Goal: Task Accomplishment & Management: Use online tool/utility

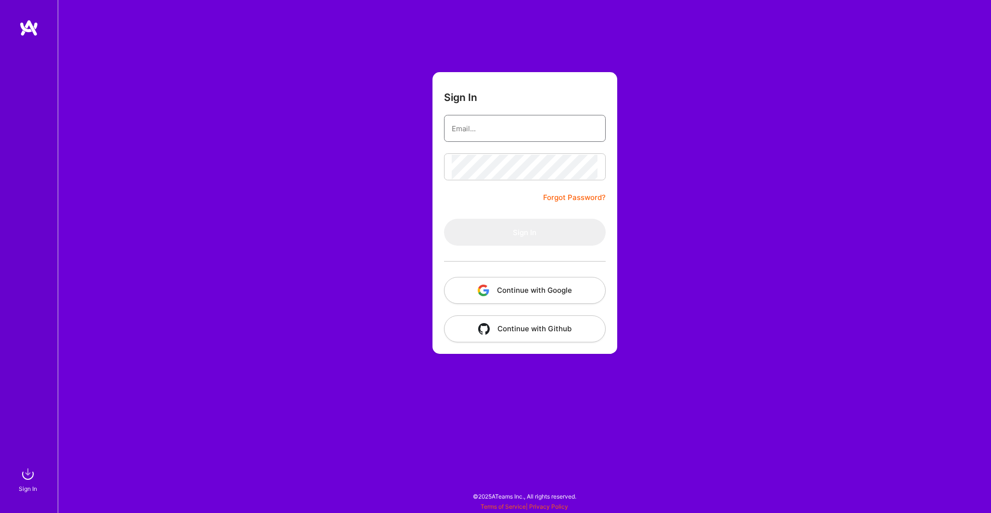
type input "[EMAIL_ADDRESS][DOMAIN_NAME]"
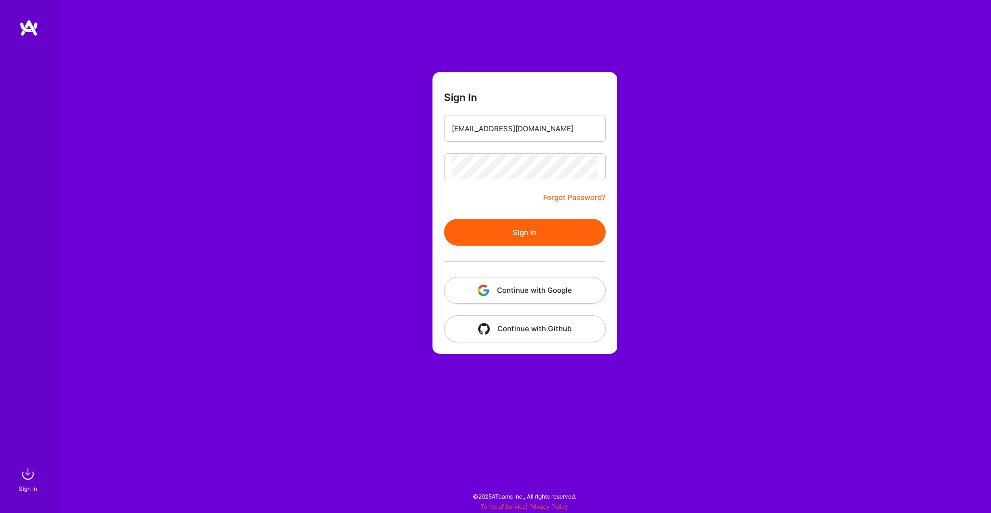
click at [503, 195] on form "Sign In [EMAIL_ADDRESS][DOMAIN_NAME] Forgot Password? Sign In Continue with Goo…" at bounding box center [525, 213] width 185 height 282
click at [522, 232] on button "Sign In" at bounding box center [525, 232] width 162 height 27
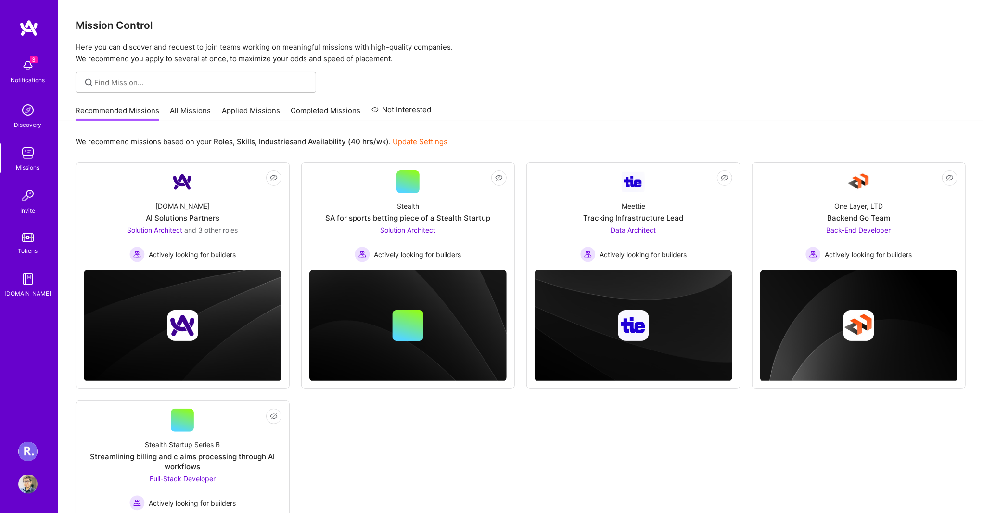
click at [22, 448] on img at bounding box center [27, 451] width 19 height 19
